Goal: Find specific page/section: Find specific page/section

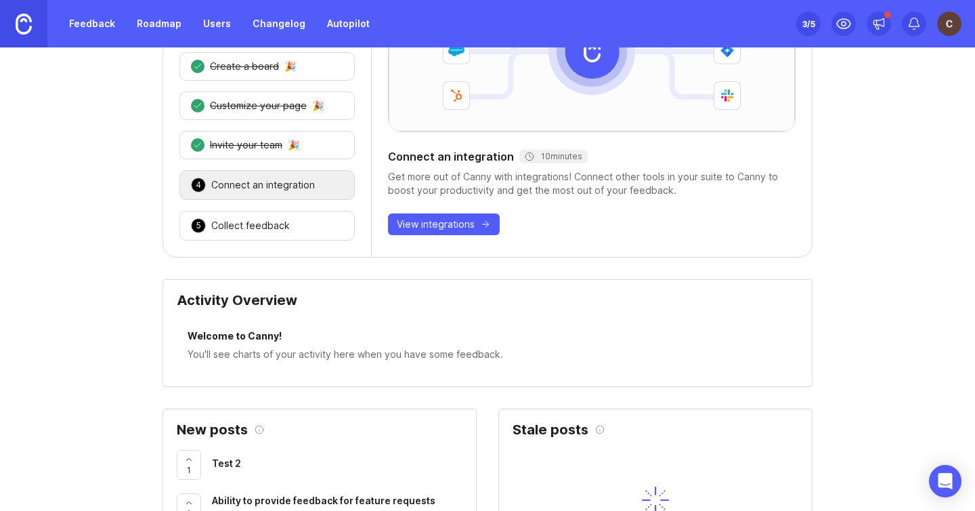
scroll to position [121, 0]
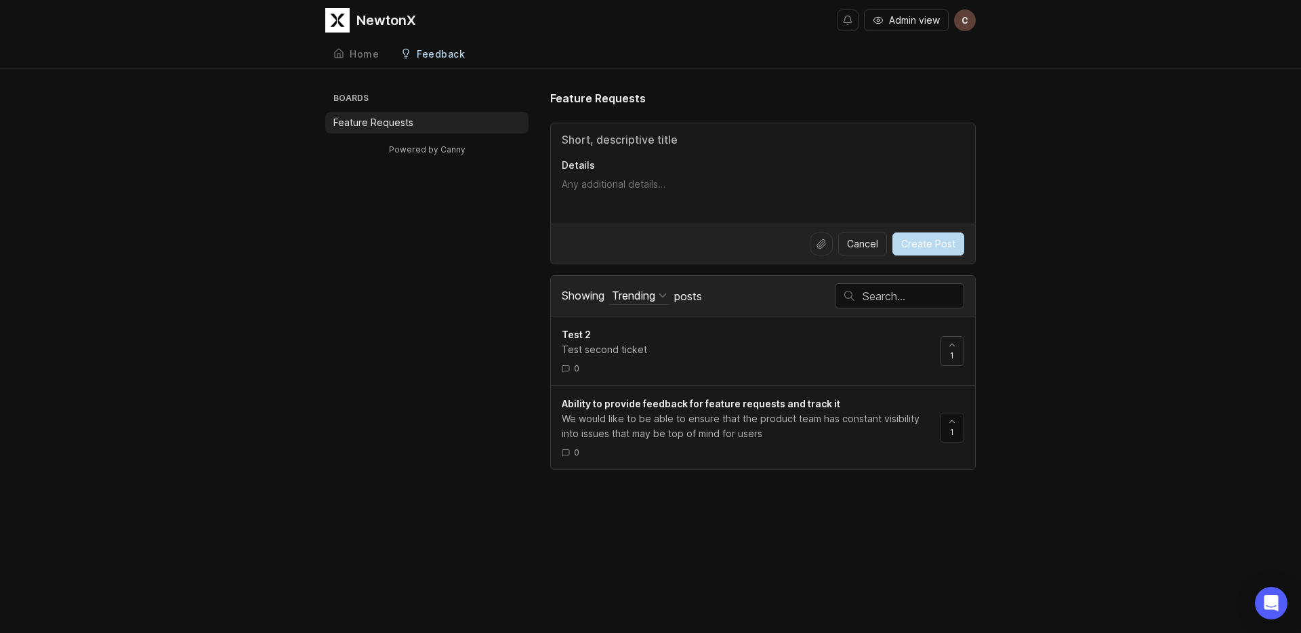
click at [952, 350] on div "NewtonX Admin view Create Home Feedback Feature Requests Boards Feature Request…" at bounding box center [650, 316] width 1301 height 633
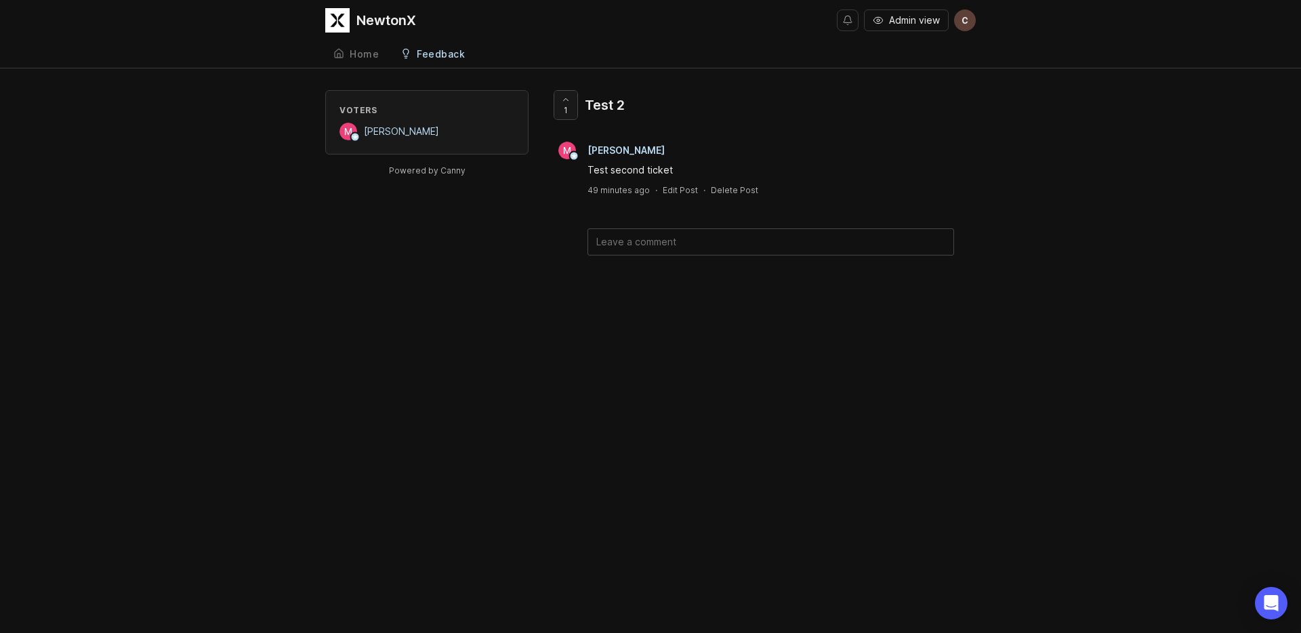
click at [572, 105] on div at bounding box center [565, 105] width 23 height 28
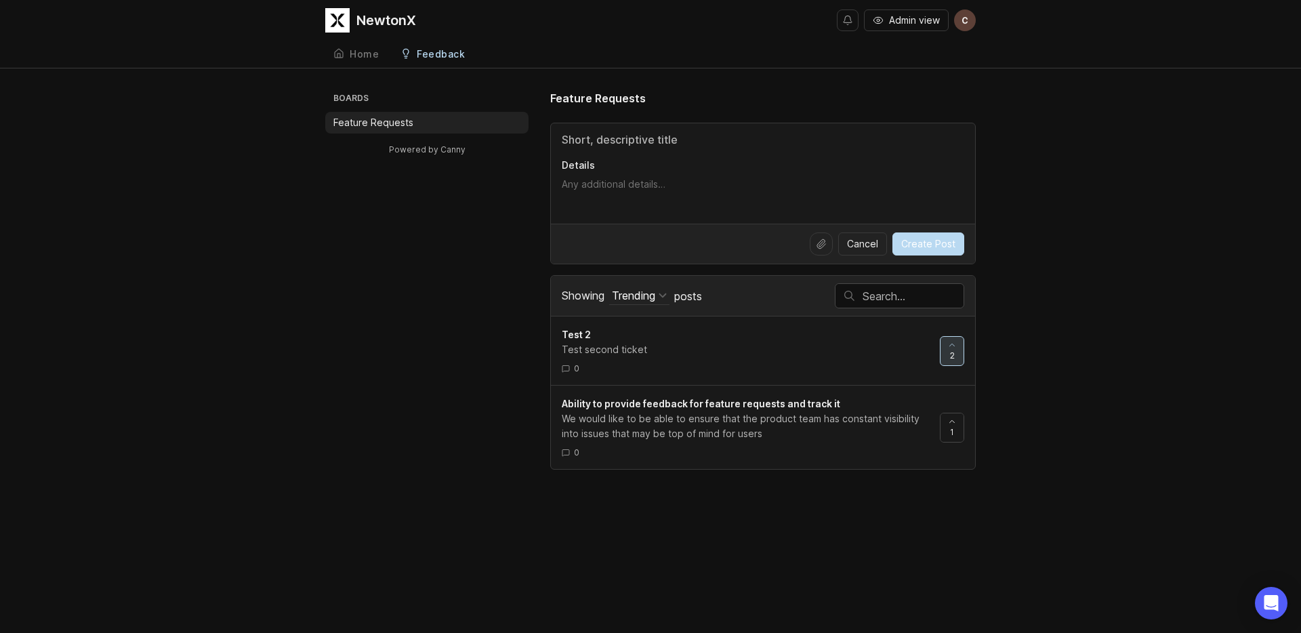
click at [952, 422] on icon at bounding box center [951, 421] width 9 height 9
